Goal: Task Accomplishment & Management: Use online tool/utility

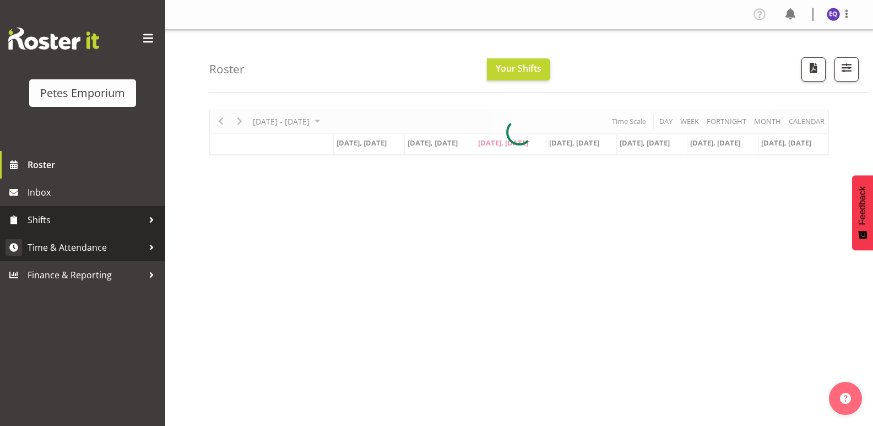
click at [71, 241] on span "Time & Attendance" at bounding box center [86, 247] width 116 height 17
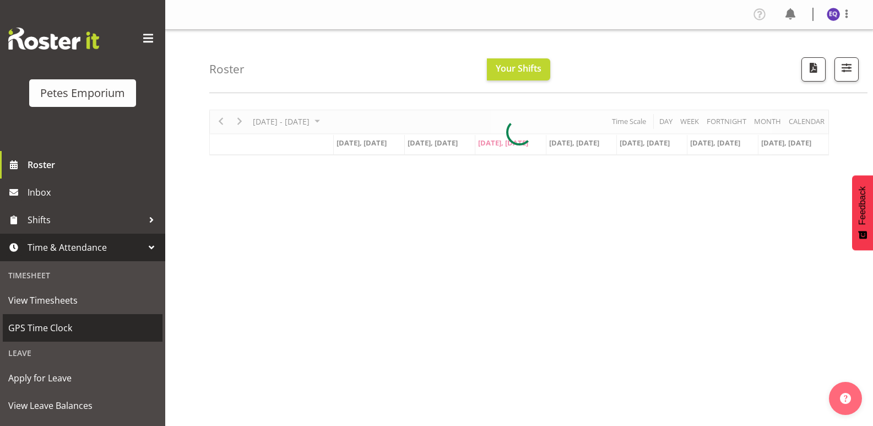
click at [59, 319] on link "GPS Time Clock" at bounding box center [83, 328] width 160 height 28
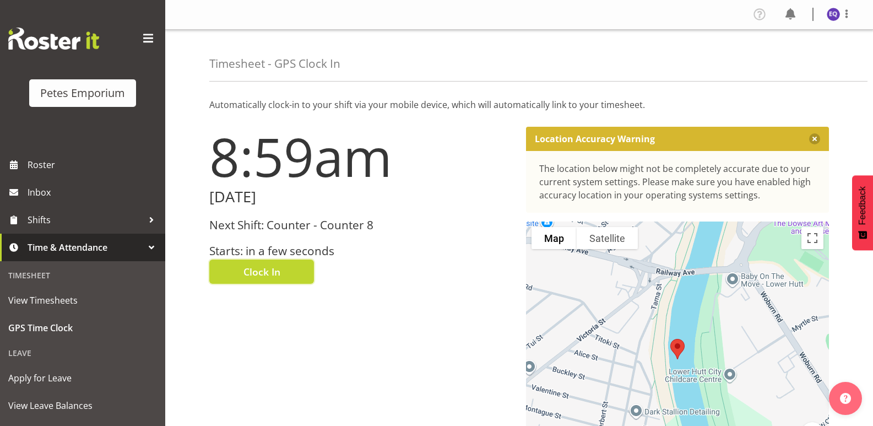
drag, startPoint x: 269, startPoint y: 273, endPoint x: 273, endPoint y: 267, distance: 6.7
click at [269, 273] on span "Clock In" at bounding box center [262, 271] width 37 height 14
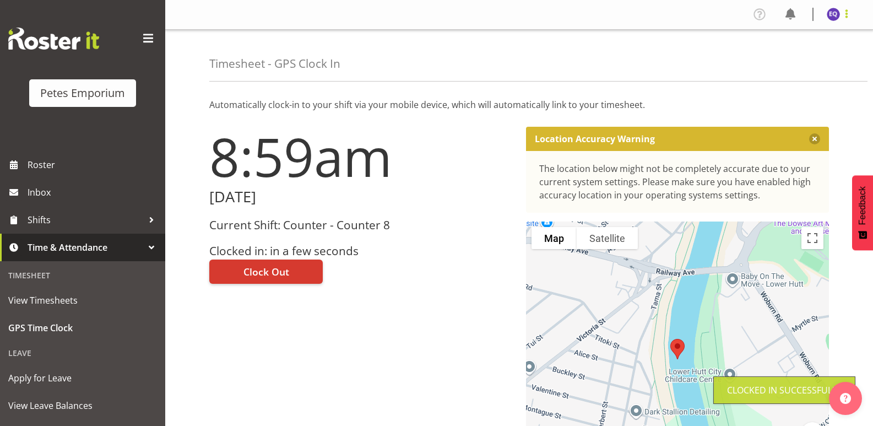
click at [848, 14] on span at bounding box center [846, 13] width 13 height 13
click at [805, 63] on link "Log Out" at bounding box center [801, 58] width 106 height 20
